Goal: Task Accomplishment & Management: Use online tool/utility

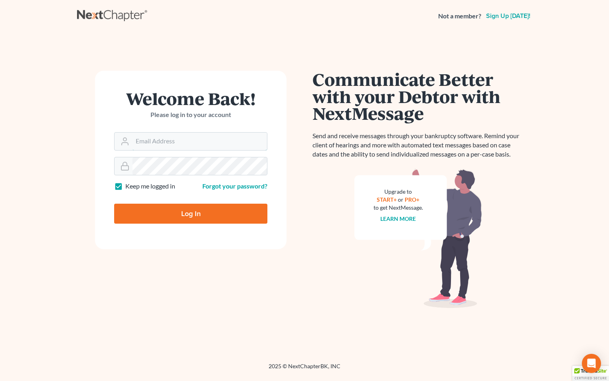
type input "[EMAIL_ADDRESS][DOMAIN_NAME]"
click at [189, 213] on input "Log In" at bounding box center [190, 214] width 153 height 20
type input "Thinking..."
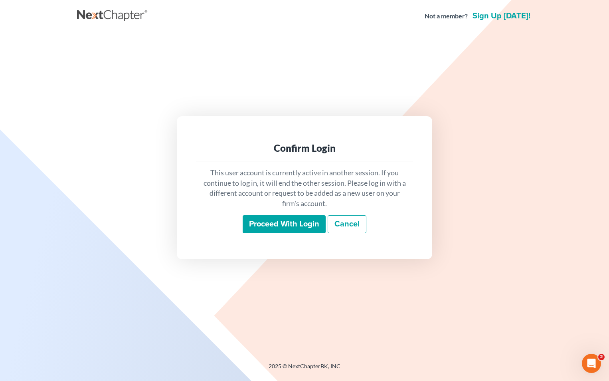
click at [282, 224] on input "Proceed with login" at bounding box center [284, 224] width 83 height 18
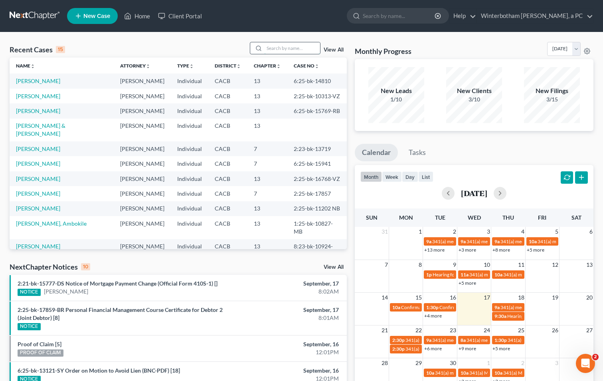
click at [284, 46] on input "search" at bounding box center [292, 48] width 56 height 12
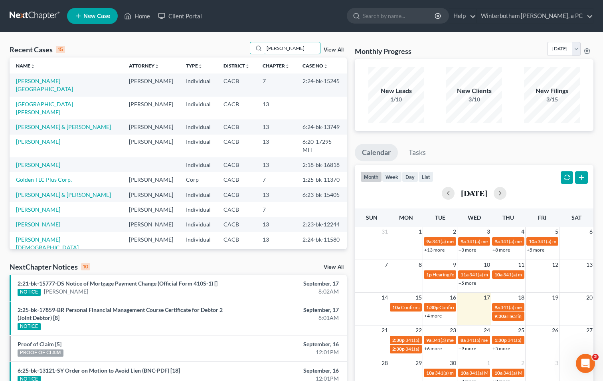
type input "[PERSON_NAME]"
